Goal: Find specific page/section: Find specific page/section

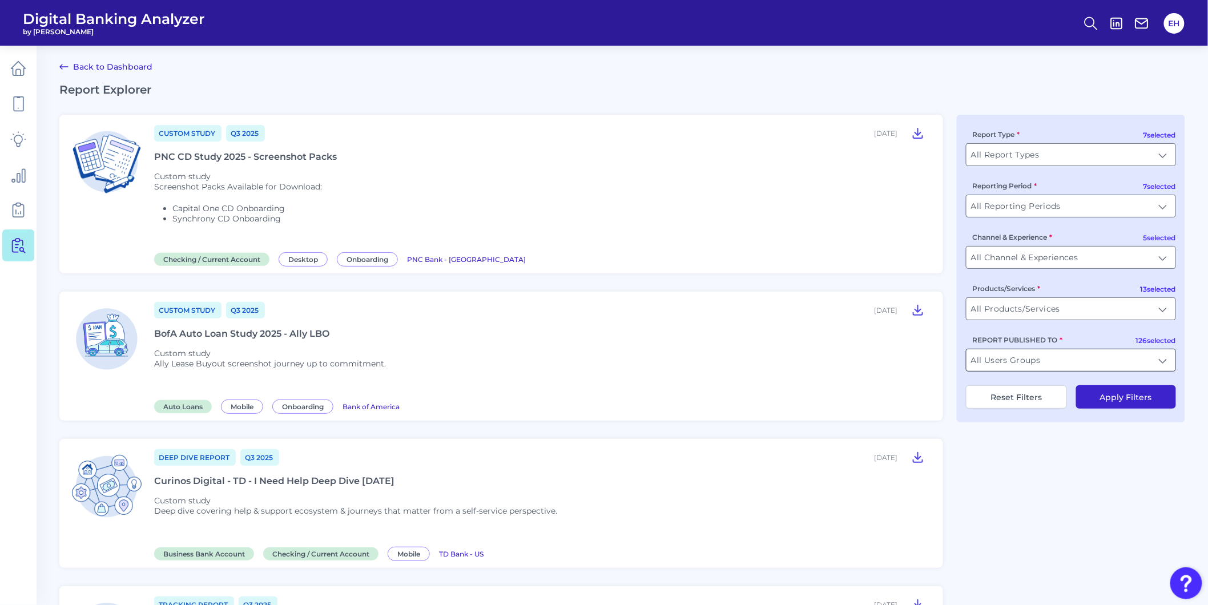
click at [1084, 371] on input "All Users Groups" at bounding box center [1071, 360] width 209 height 22
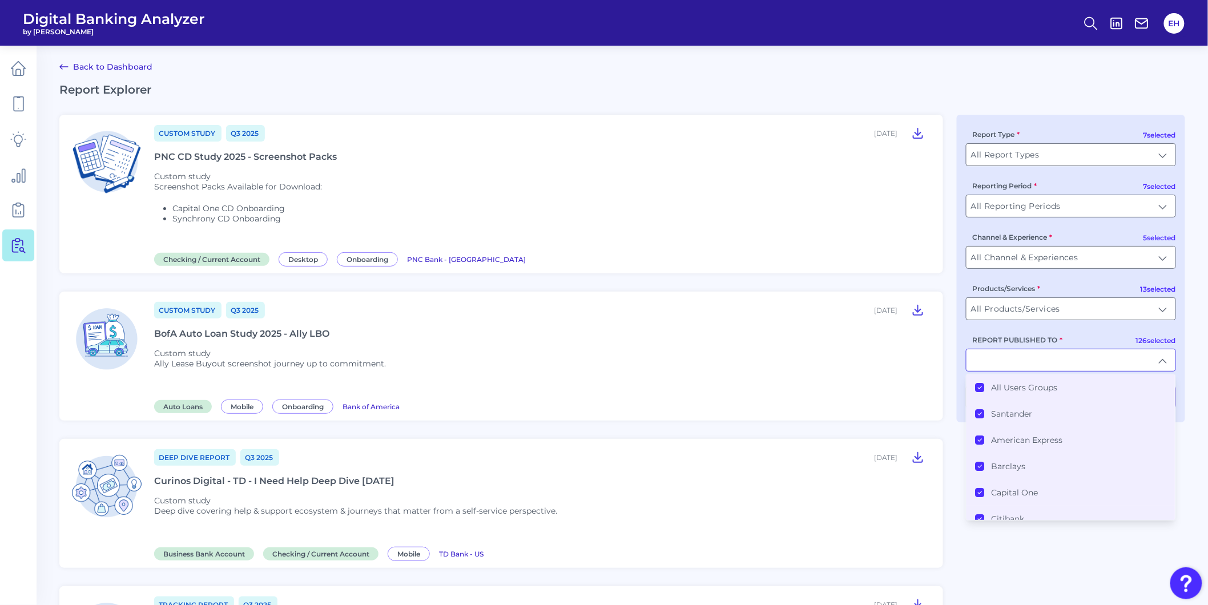
click at [1012, 393] on label "All Users Groups" at bounding box center [1025, 388] width 66 height 10
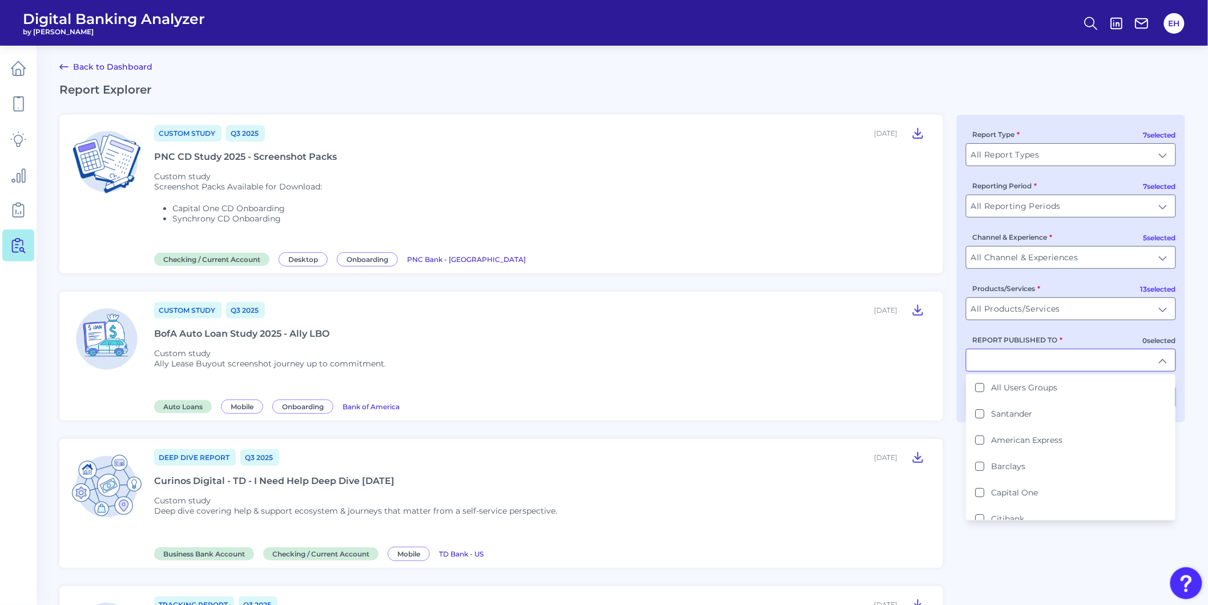
click at [1012, 368] on input "REPORT PUBLISHED TO" at bounding box center [1071, 360] width 209 height 22
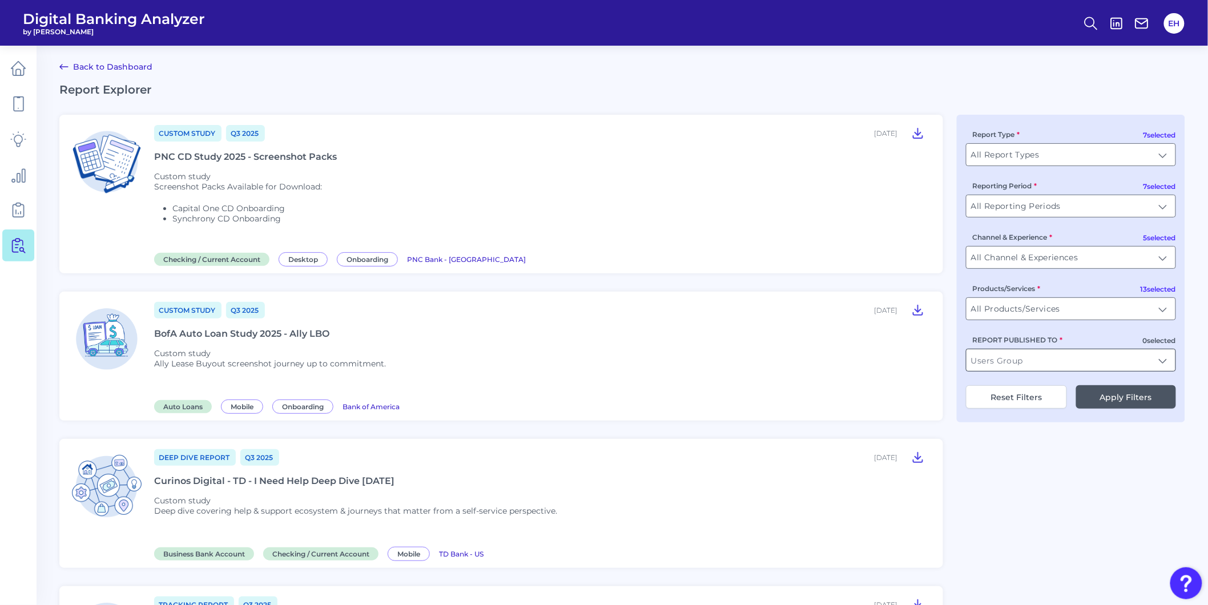
click at [1012, 368] on input "REPORT PUBLISHED TO" at bounding box center [1071, 360] width 209 height 22
click at [1008, 385] on li "PNC" at bounding box center [1071, 388] width 209 height 26
type input "PNC"
click at [1110, 401] on button "Apply Filters" at bounding box center [1126, 396] width 100 height 23
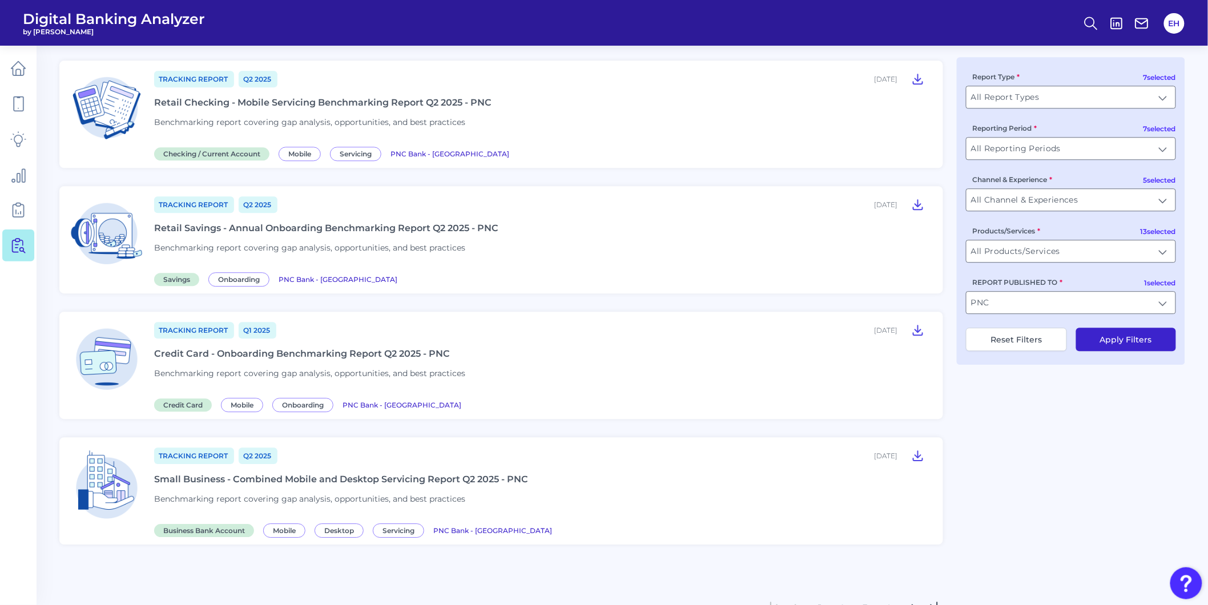
scroll to position [1142, 0]
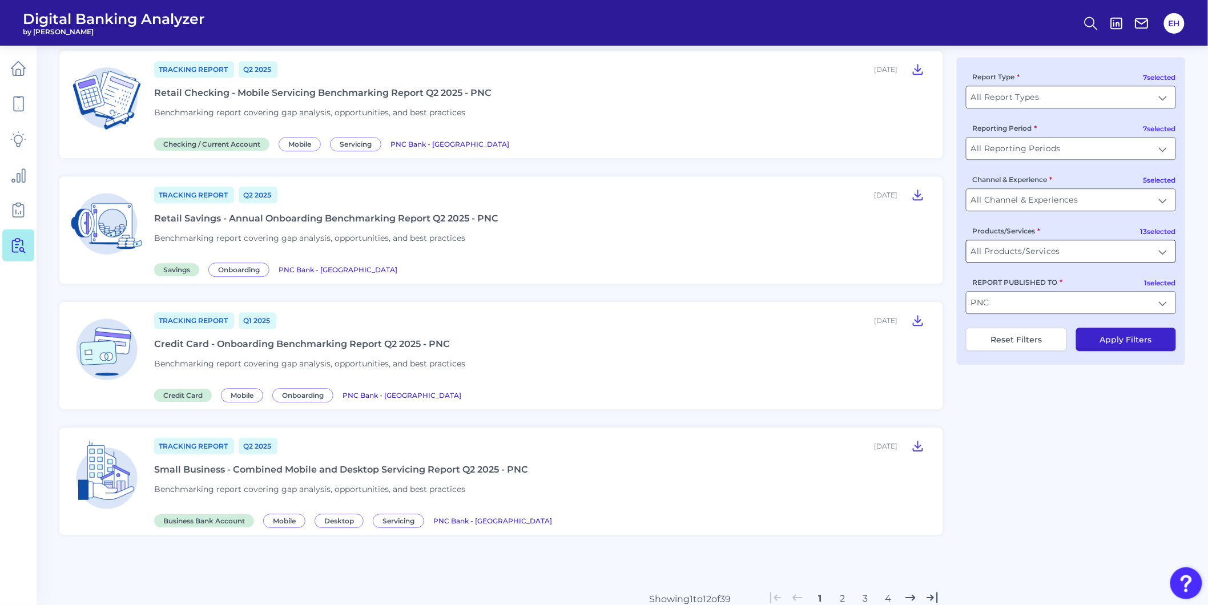
click at [1048, 252] on input "All Products/Services" at bounding box center [1071, 251] width 209 height 22
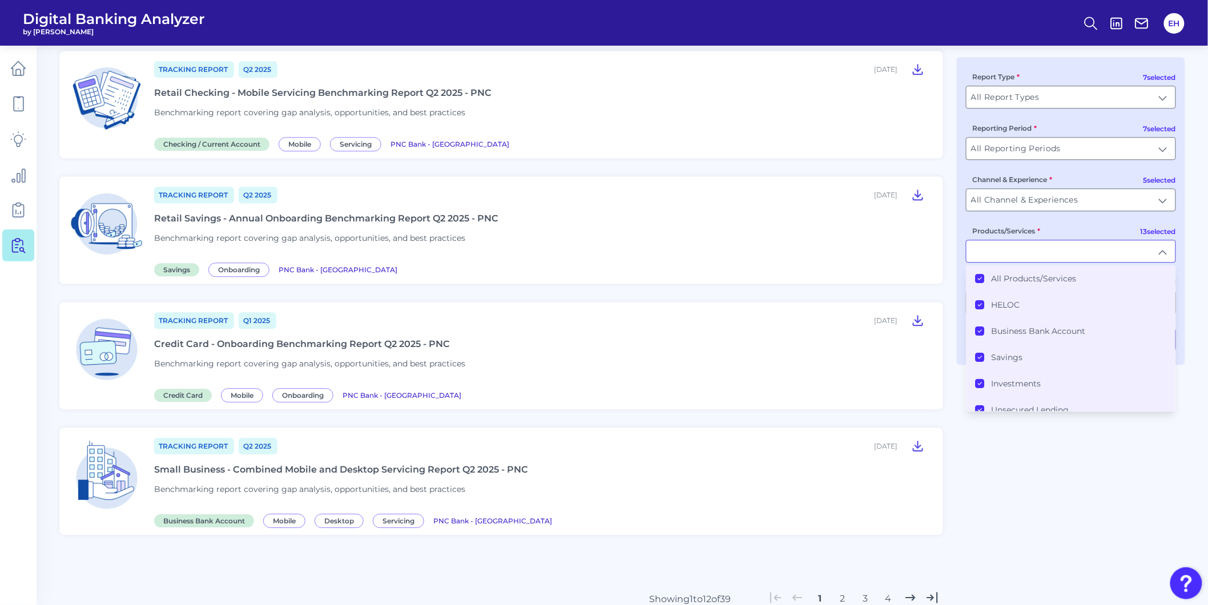
click at [1035, 284] on label "All Products/Services" at bounding box center [1034, 279] width 85 height 10
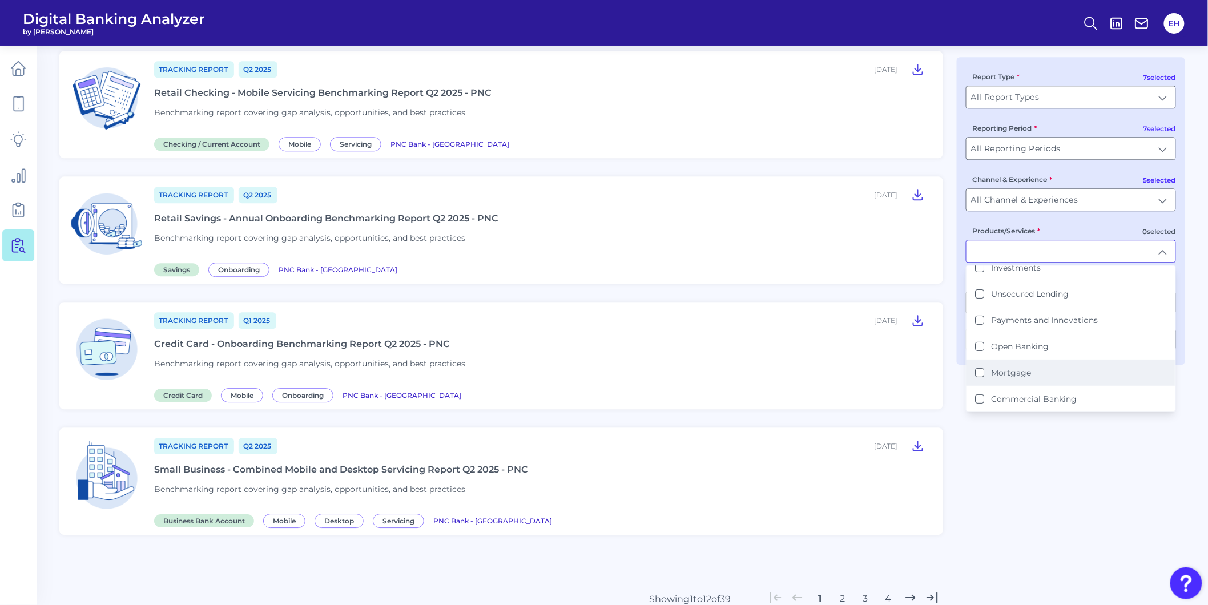
scroll to position [127, 0]
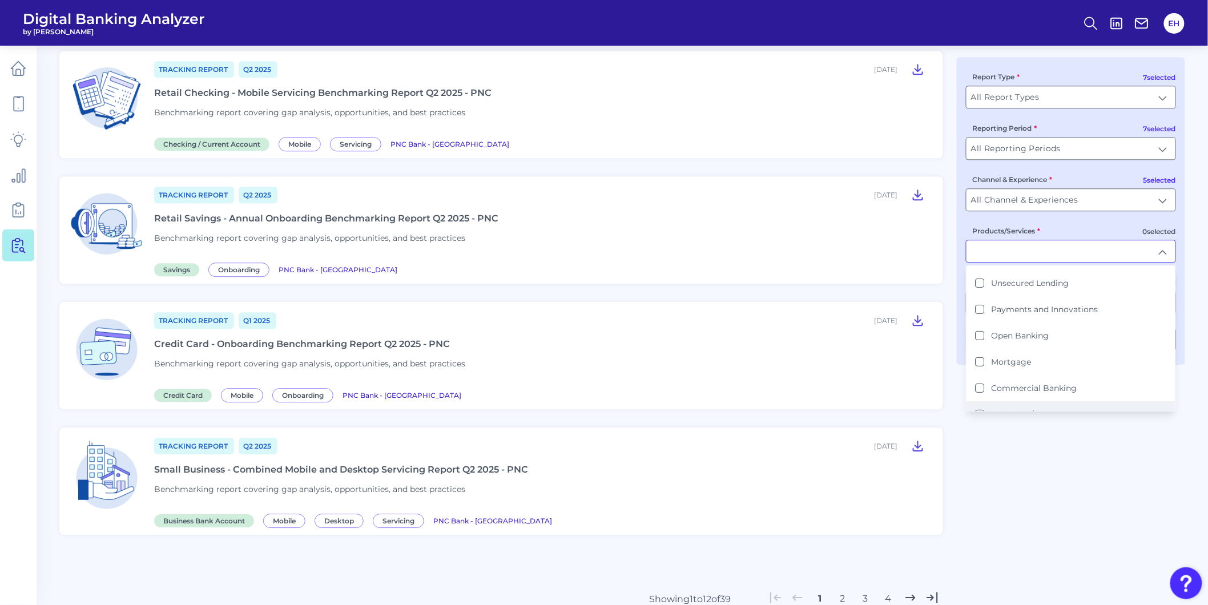
click at [1051, 409] on label "Checking / Current Account" at bounding box center [1048, 414] width 112 height 10
type input "Checking / Current Account"
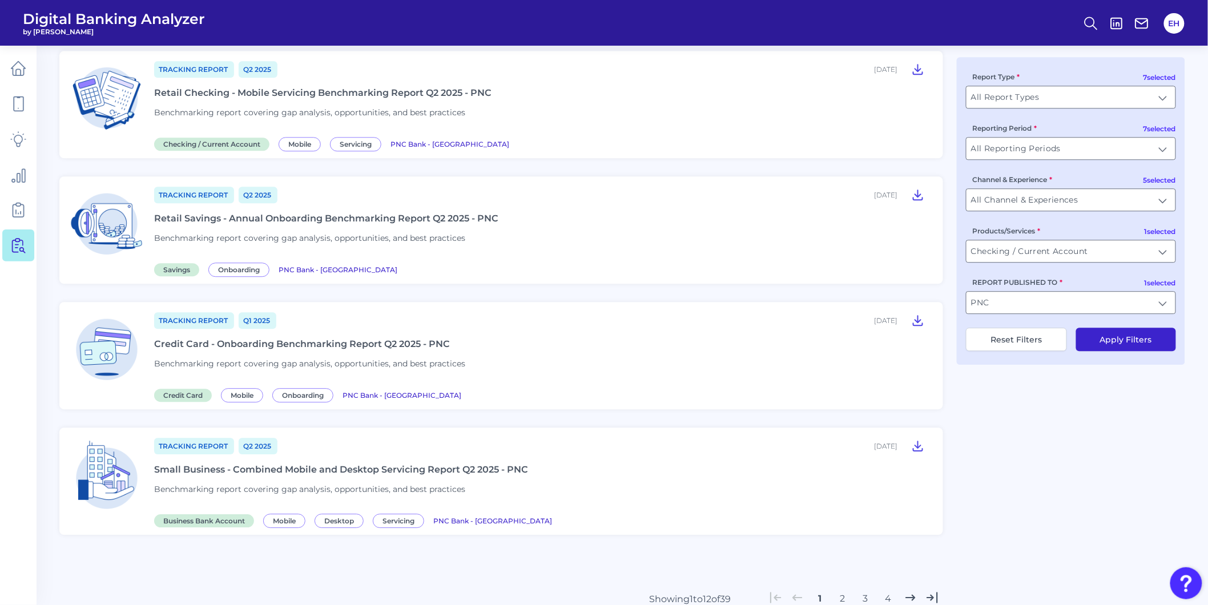
click at [1106, 346] on button "Apply Filters" at bounding box center [1126, 339] width 100 height 23
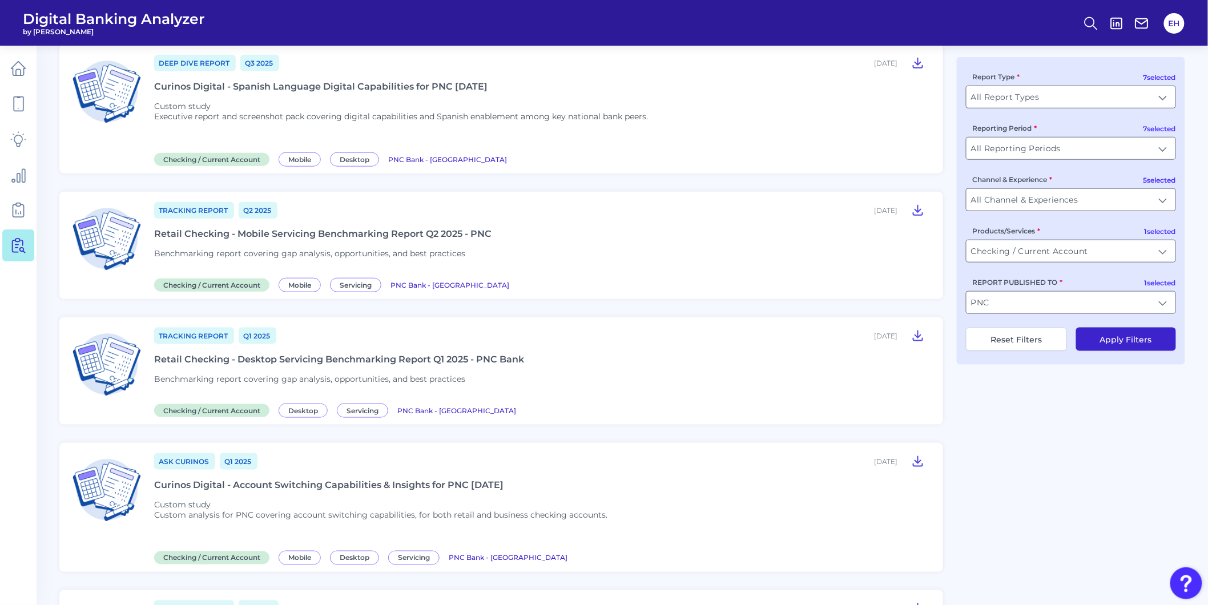
scroll to position [380, 0]
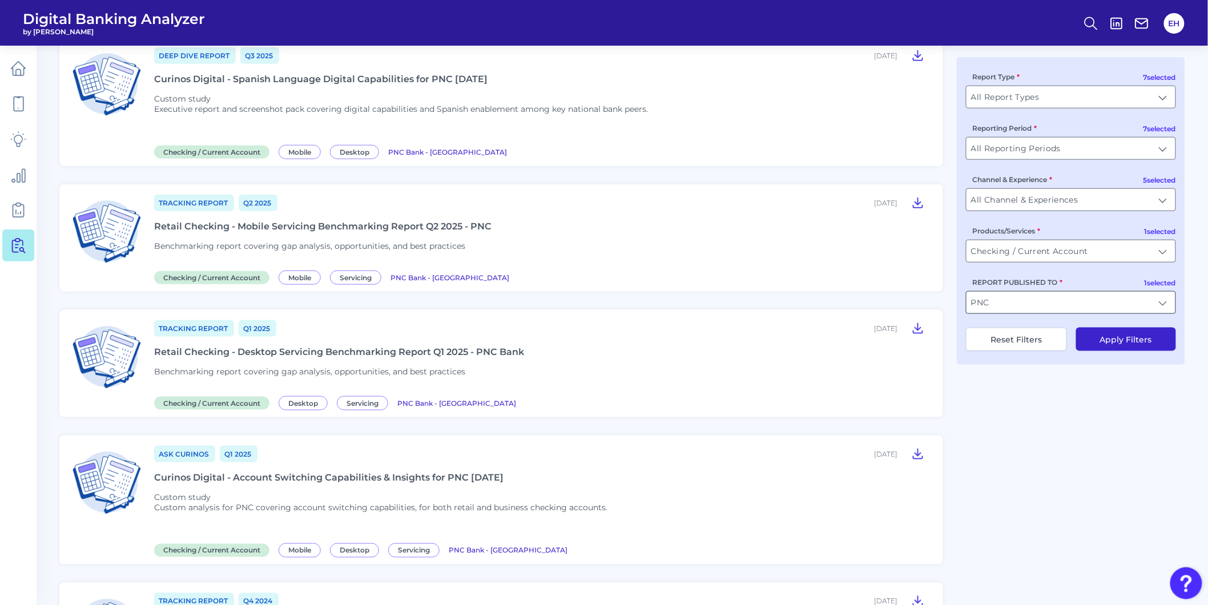
click at [1045, 309] on input "PNC" at bounding box center [1071, 303] width 209 height 22
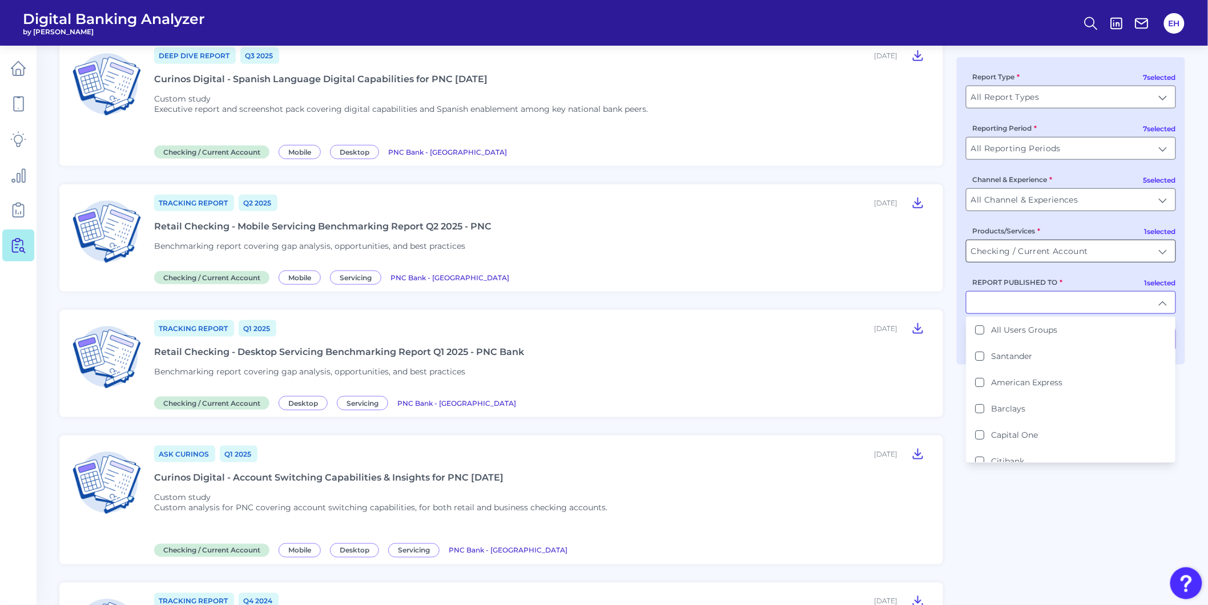
click at [1041, 260] on input "Checking / Current Account" at bounding box center [1071, 251] width 209 height 22
type input "PNC"
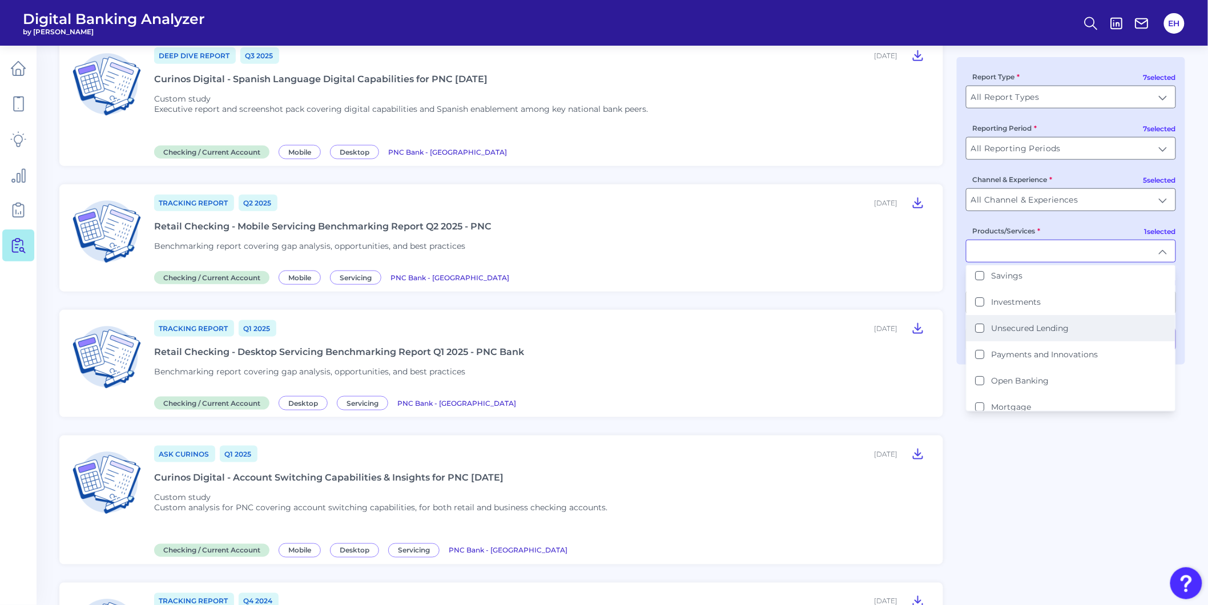
scroll to position [0, 0]
click at [1047, 326] on li "Business Bank Account" at bounding box center [1071, 331] width 209 height 26
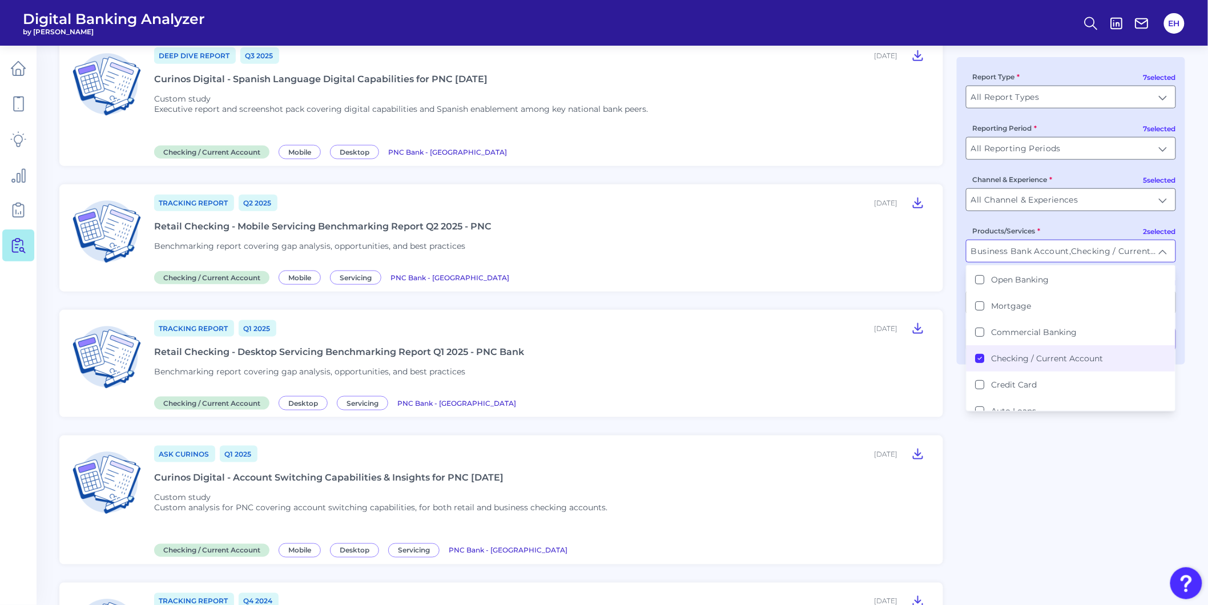
scroll to position [190, 0]
click at [1044, 346] on label "Checking / Current Account" at bounding box center [1048, 351] width 112 height 10
type input "Business Bank Account"
click at [1042, 457] on div "Custom Study Q3 [DATE], 2025 PNC CD Study 2025 - Screenshot Packs Custom study …" at bounding box center [622, 329] width 1126 height 1191
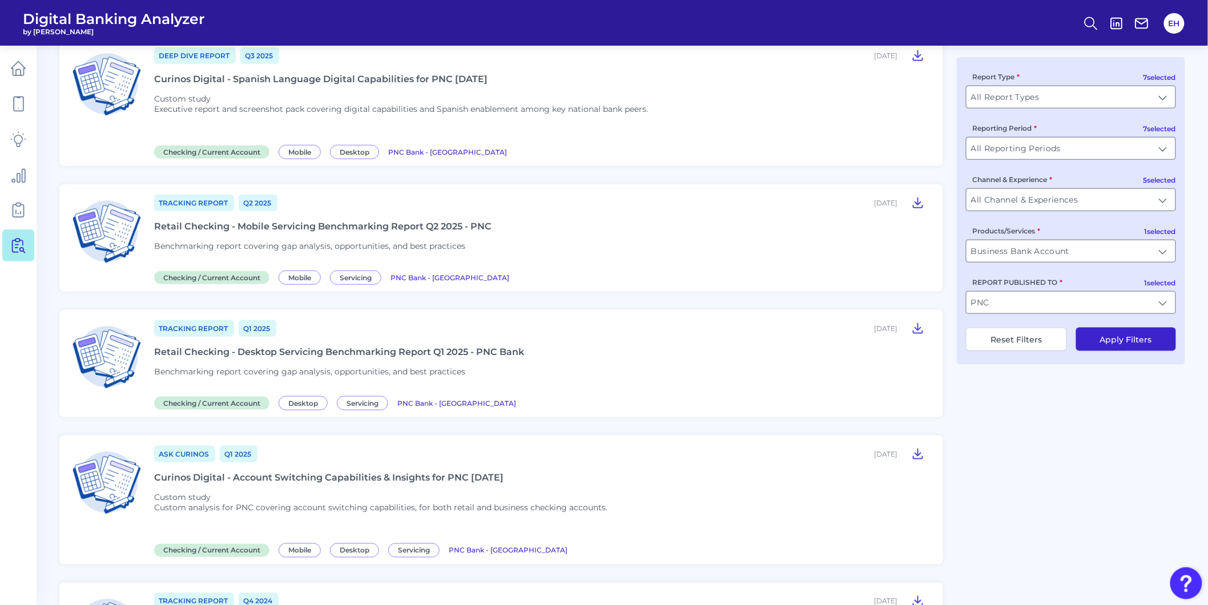
click at [1139, 347] on button "Apply Filters" at bounding box center [1126, 339] width 100 height 23
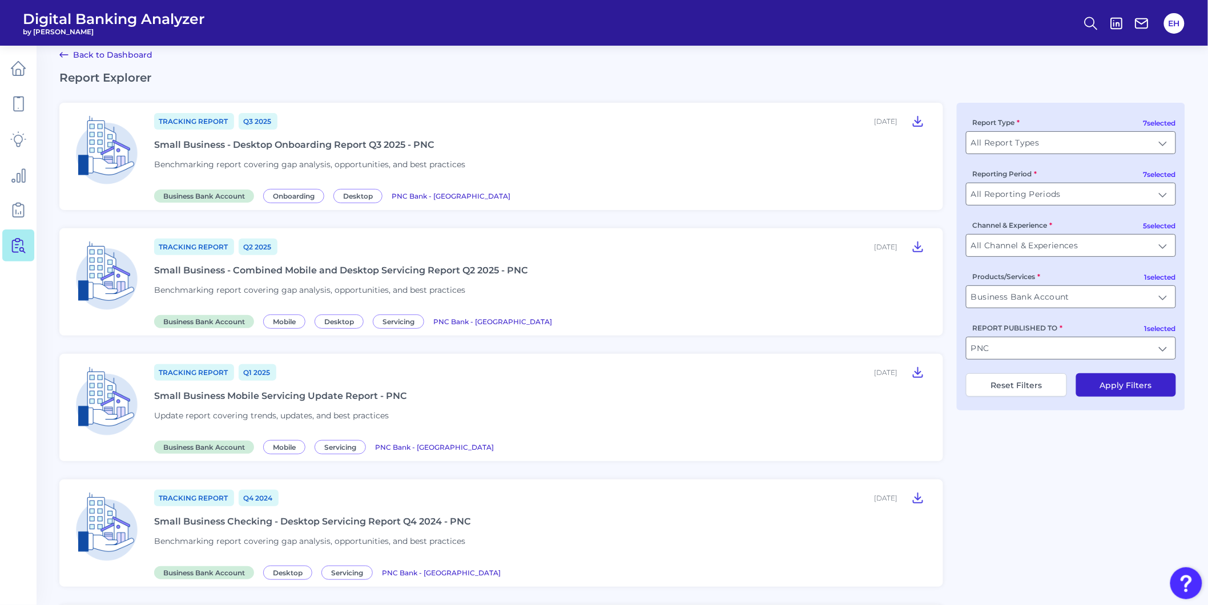
scroll to position [0, 0]
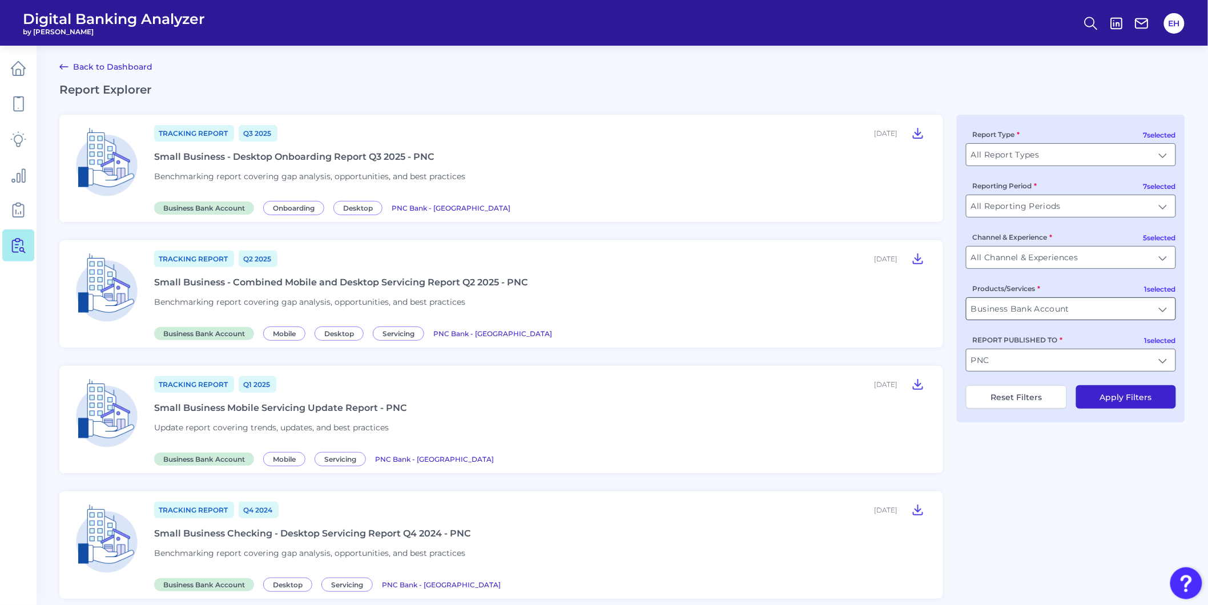
click at [1008, 311] on input "Business Bank Account" at bounding box center [1071, 309] width 209 height 22
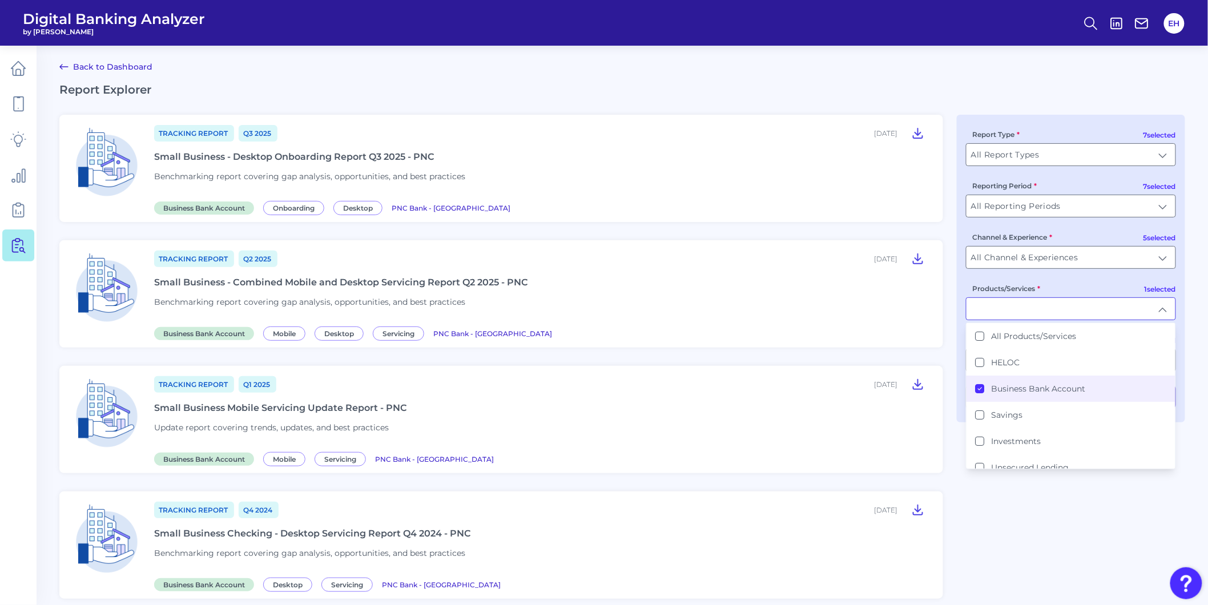
click at [1011, 386] on label "Business Bank Account" at bounding box center [1039, 389] width 94 height 10
click at [1015, 438] on label "Investments" at bounding box center [1017, 441] width 50 height 10
type input "Investments"
click at [1023, 537] on div "Tracking Report Q3 [DATE], 2025 Small Business - Desktop Onboarding Report Q3 2…" at bounding box center [622, 537] width 1126 height 845
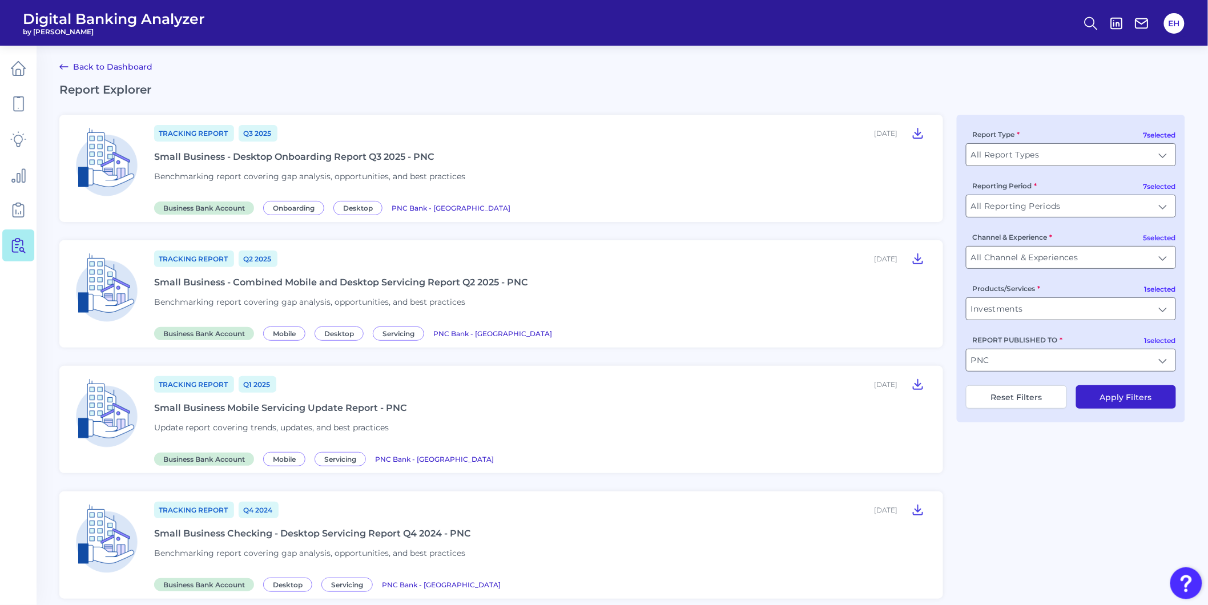
click at [1132, 403] on button "Apply Filters" at bounding box center [1126, 396] width 100 height 23
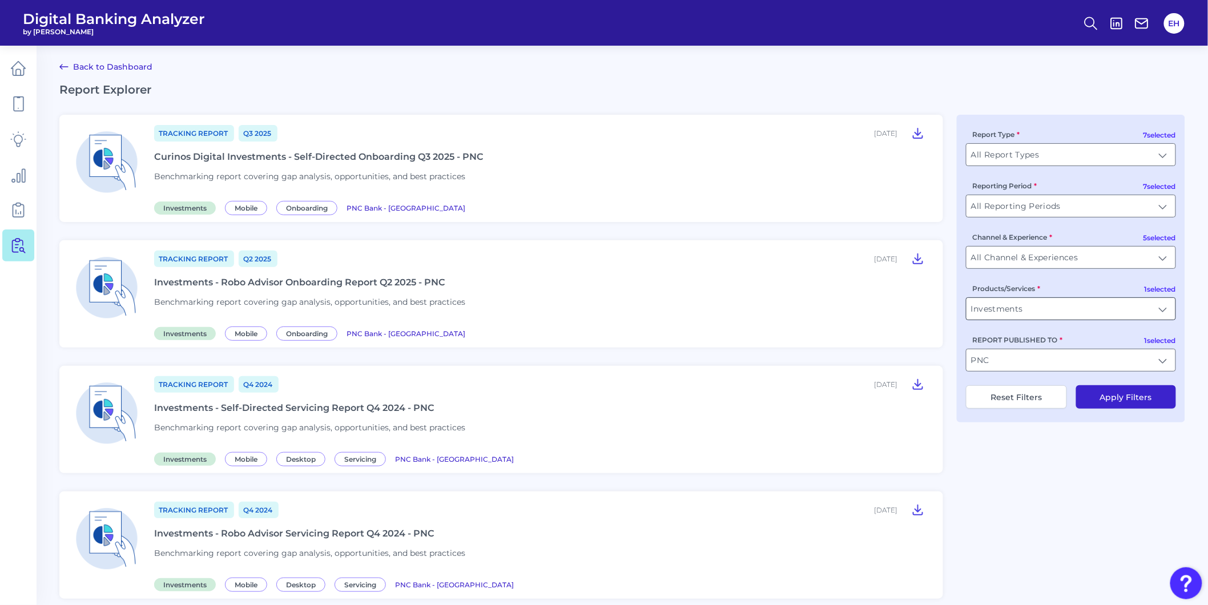
click at [1108, 305] on input "Investments" at bounding box center [1071, 309] width 209 height 22
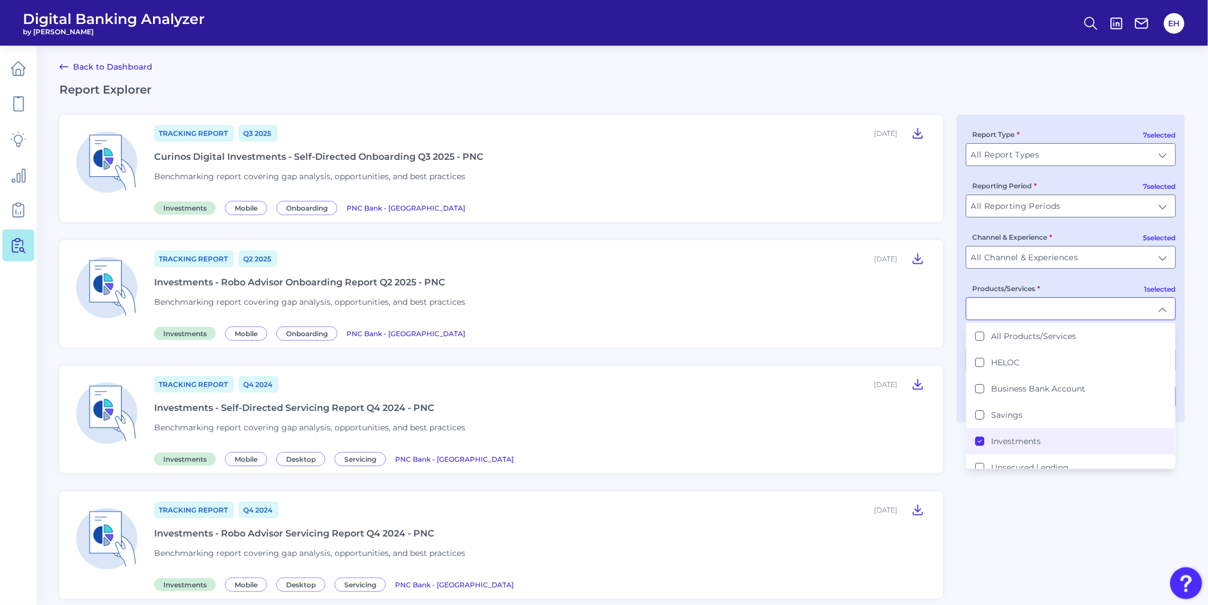
click at [1003, 450] on li "Investments" at bounding box center [1071, 441] width 209 height 26
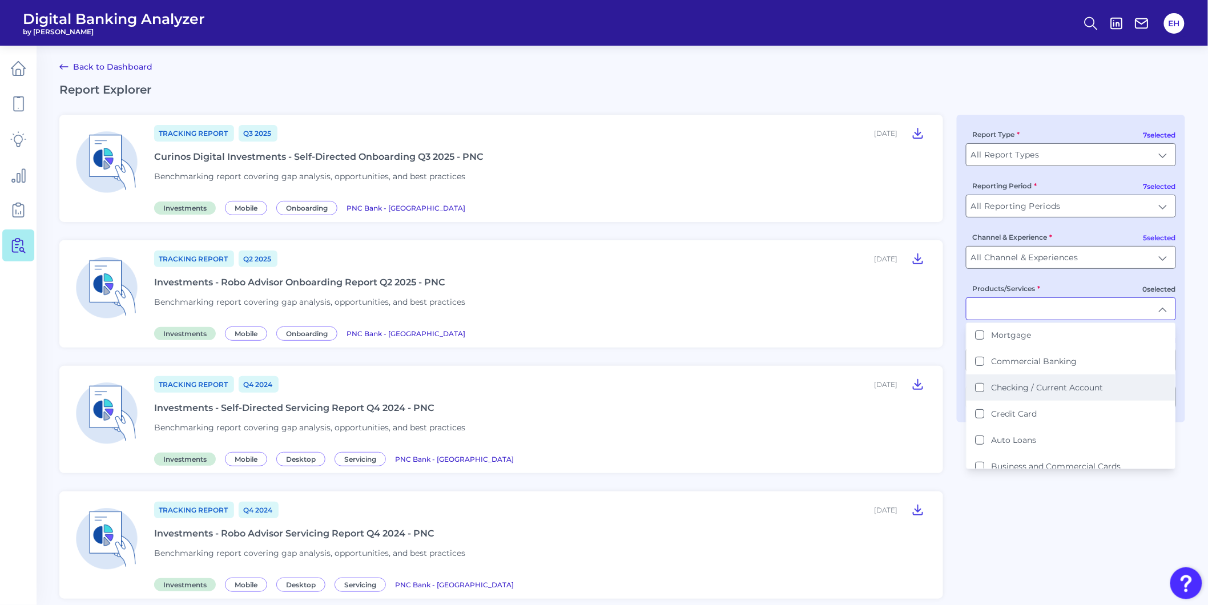
scroll to position [212, 0]
click at [1040, 388] on li "Checking / Current Account" at bounding box center [1071, 387] width 209 height 26
type input "Checking / Current Account"
click at [1052, 518] on div "Tracking Report Q3 [DATE], 2025 Curinos Digital Investments - Self-Directed Onb…" at bounding box center [622, 412] width 1126 height 594
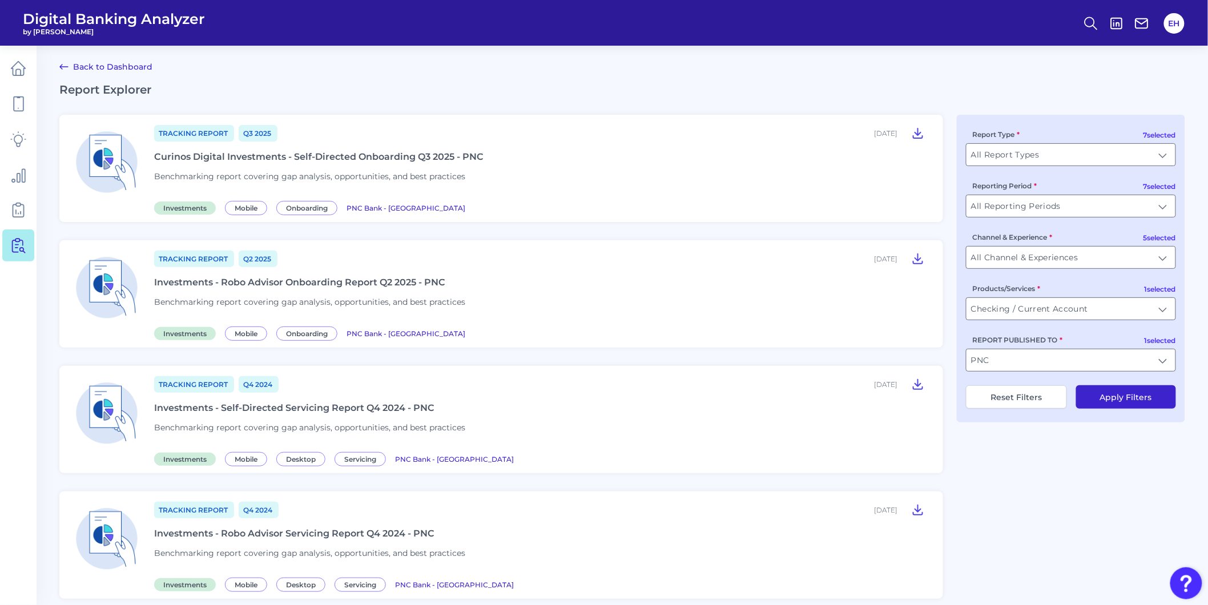
click at [1146, 407] on button "Apply Filters" at bounding box center [1126, 396] width 100 height 23
